Goal: Information Seeking & Learning: Compare options

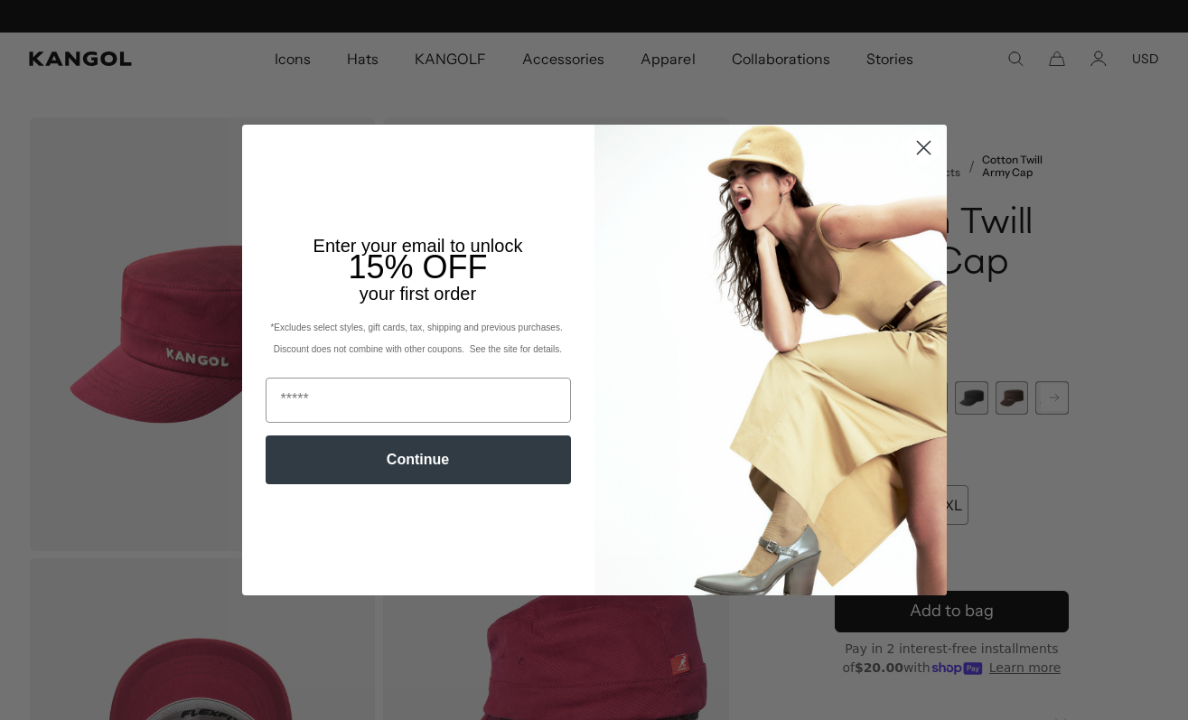
scroll to position [0, 372]
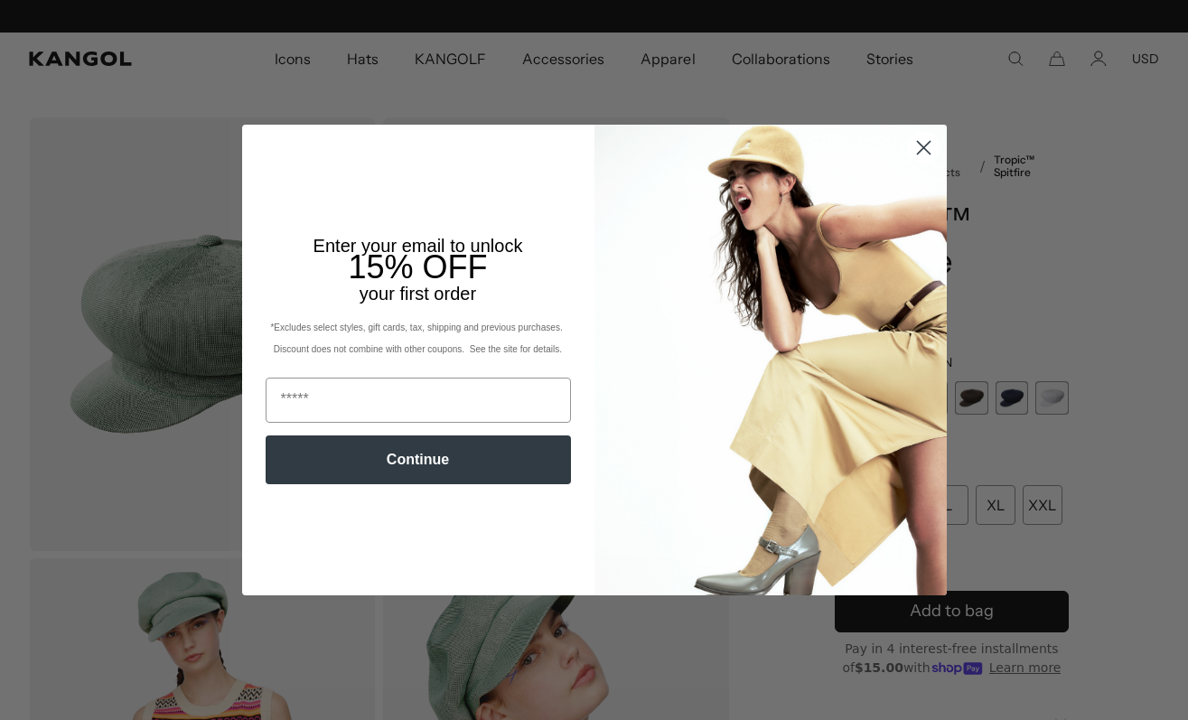
scroll to position [0, 372]
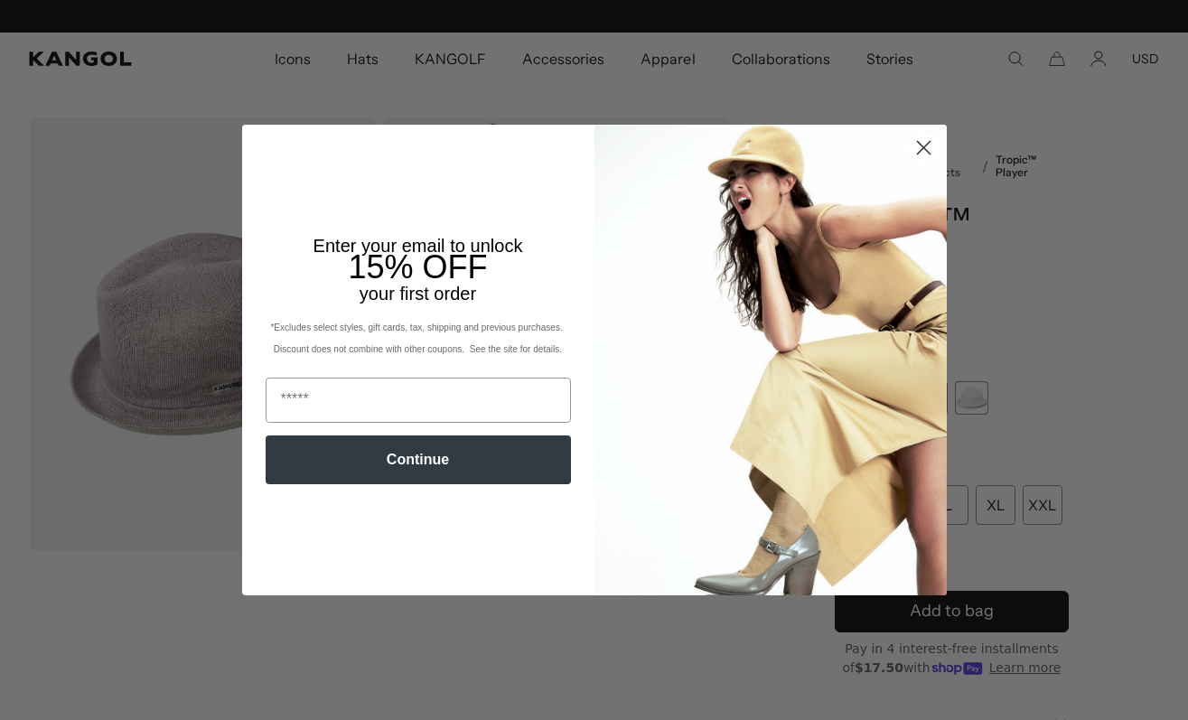
scroll to position [0, 372]
